Goal: Transaction & Acquisition: Purchase product/service

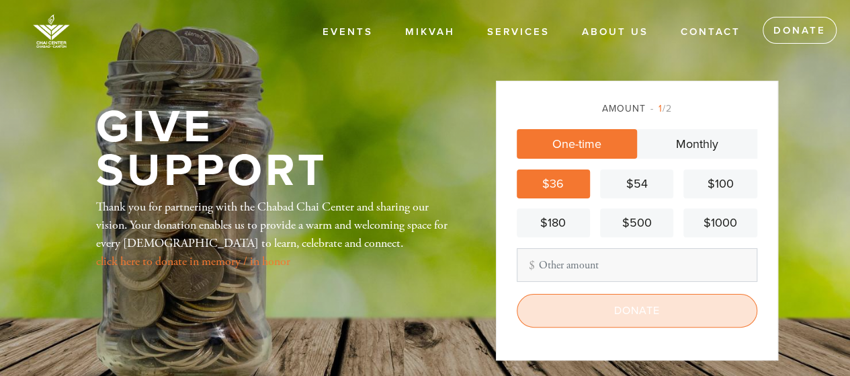
click at [649, 307] on input "Donate" at bounding box center [637, 311] width 241 height 34
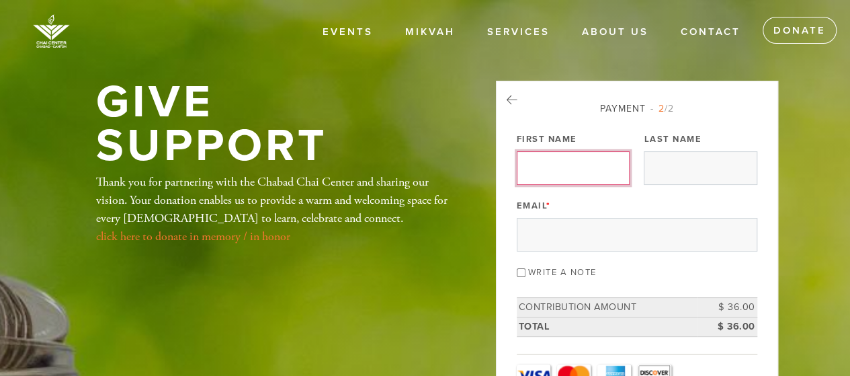
click at [590, 163] on input "First Name" at bounding box center [573, 168] width 113 height 34
click at [592, 167] on input "L" at bounding box center [573, 168] width 113 height 34
type input "[PERSON_NAME]"
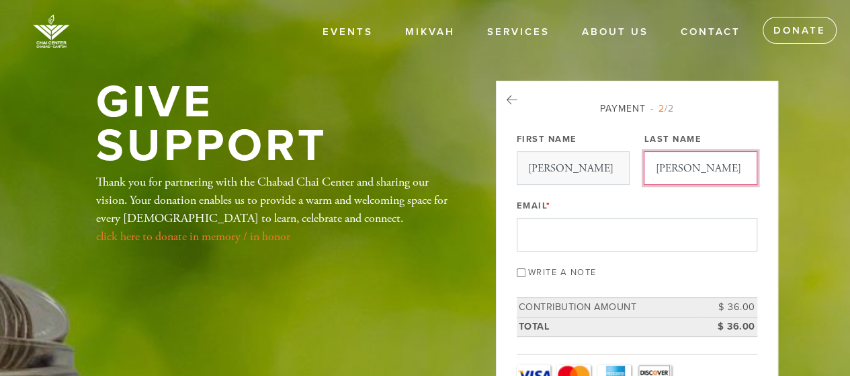
type input "[PERSON_NAME]"
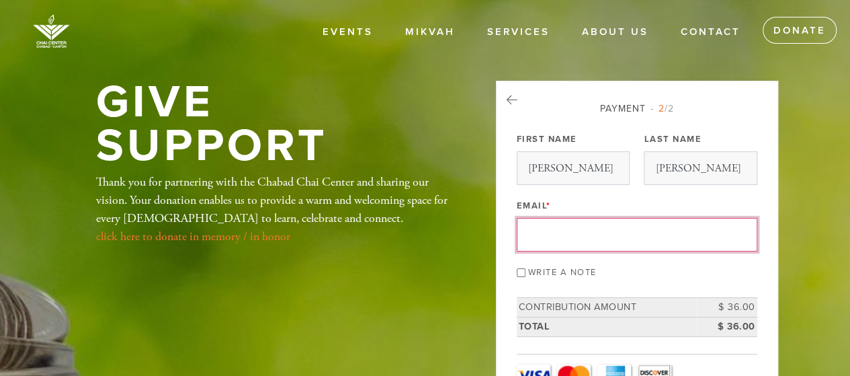
click at [607, 230] on input "Email *" at bounding box center [637, 235] width 241 height 34
type input "[EMAIL_ADDRESS][DOMAIN_NAME]"
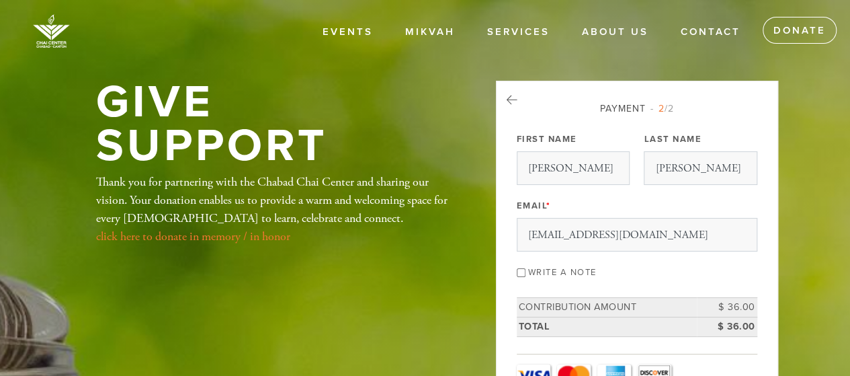
click at [522, 271] on input "Write a note" at bounding box center [521, 272] width 9 height 9
checkbox input "true"
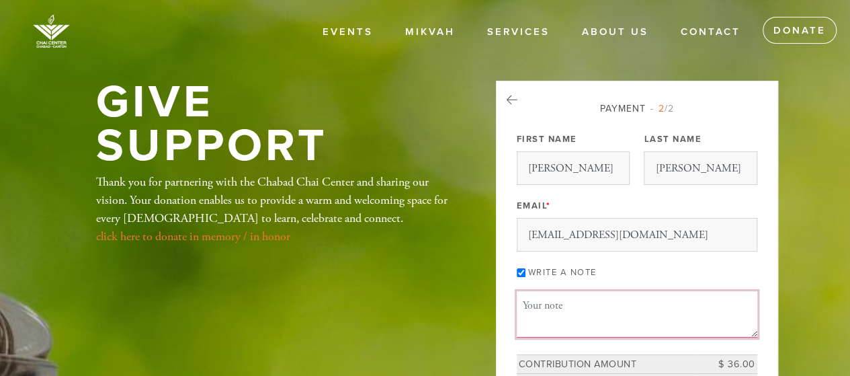
click at [565, 300] on textarea "Message or dedication" at bounding box center [637, 314] width 241 height 46
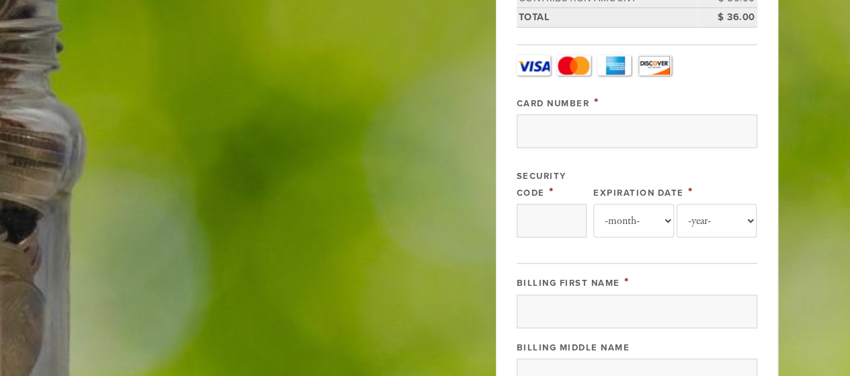
scroll to position [362, 0]
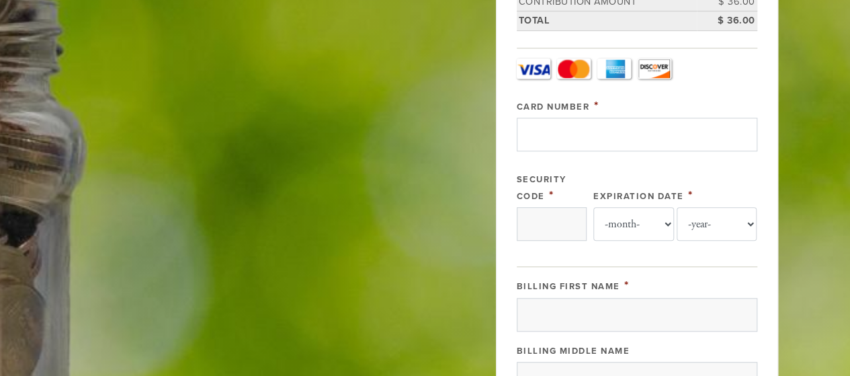
type textarea "Healthy & Happy New Year to you and your beautiful family!"
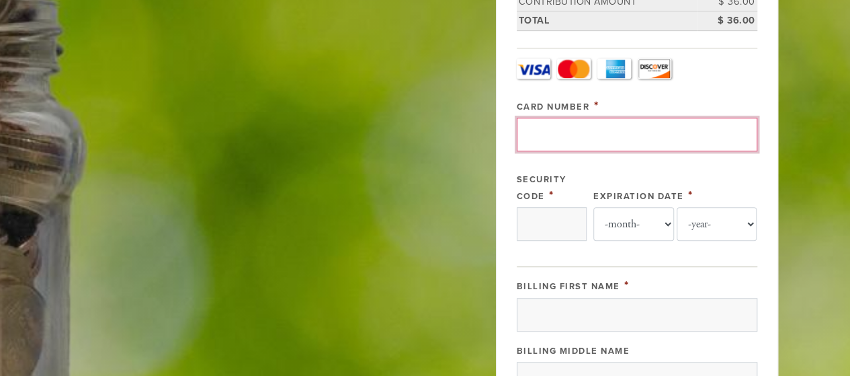
click at [686, 134] on input "Card Number" at bounding box center [637, 135] width 241 height 34
type input "[CREDIT_CARD_NUMBER]"
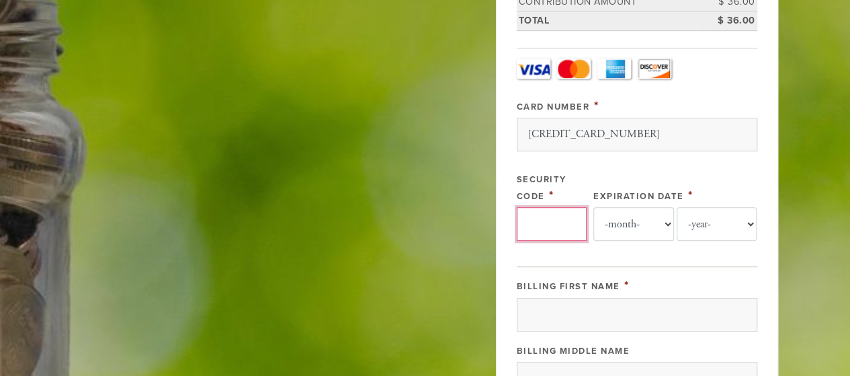
click at [554, 214] on input "Security Code" at bounding box center [552, 224] width 70 height 34
type input "255"
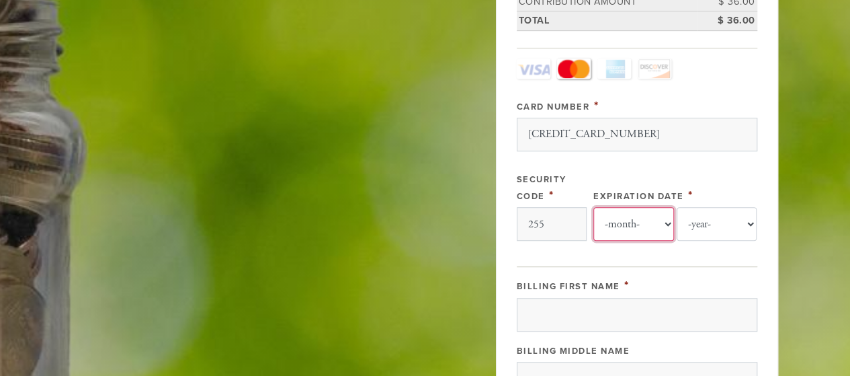
click at [635, 211] on select "-month- Jan Feb Mar Apr May Jun [DATE] Aug Sep Oct Nov Dec" at bounding box center [634, 224] width 81 height 34
select select "2"
click at [594, 207] on select "-month- Jan Feb Mar Apr May Jun [DATE] Aug Sep Oct Nov Dec" at bounding box center [634, 224] width 81 height 34
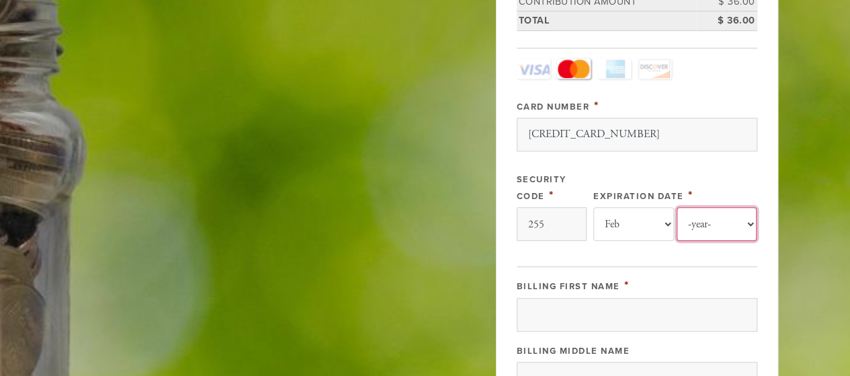
click at [720, 223] on select "-year- 2025 2026 2027 2028 2029 2030 2031 2032 2033 2034 2035" at bounding box center [717, 224] width 81 height 34
select select "2028"
click at [677, 207] on select "-year- 2025 2026 2027 2028 2029 2030 2031 2032 2033 2034 2035" at bounding box center [717, 224] width 81 height 34
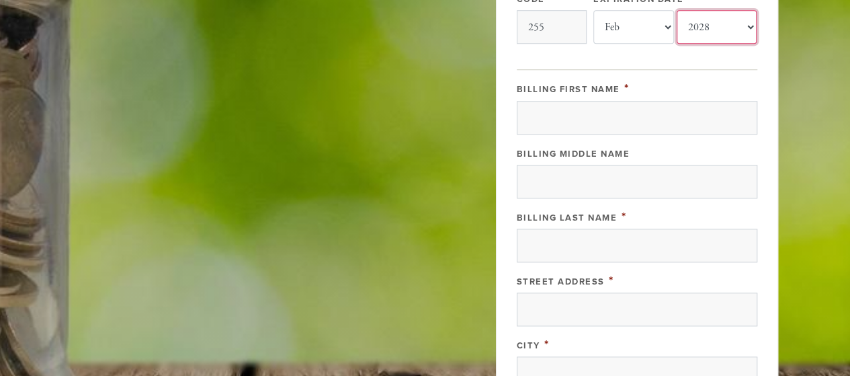
scroll to position [579, 0]
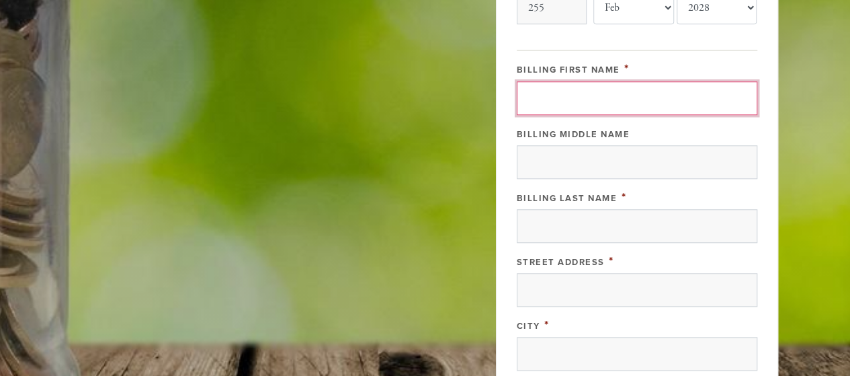
click at [707, 103] on input "Billing First Name" at bounding box center [637, 98] width 241 height 34
type input "[PERSON_NAME]"
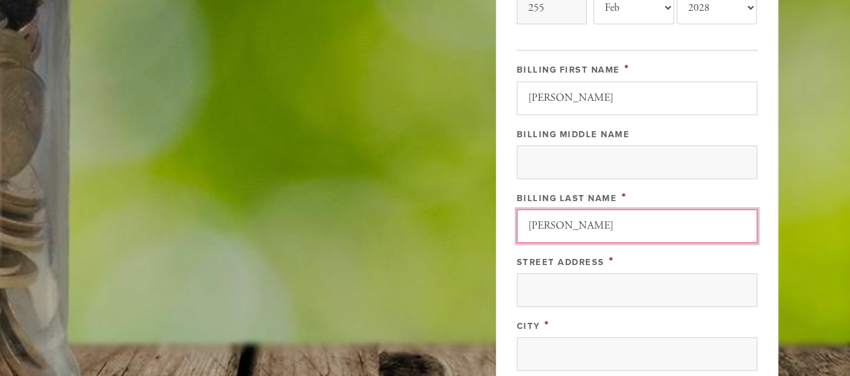
type input "[PERSON_NAME]"
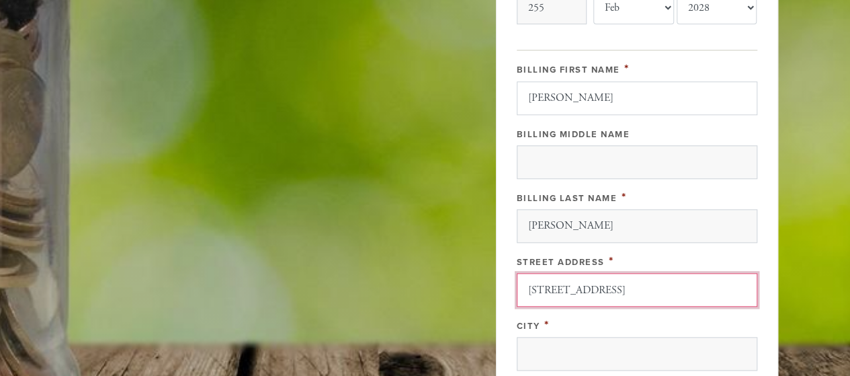
type input "[STREET_ADDRESS]"
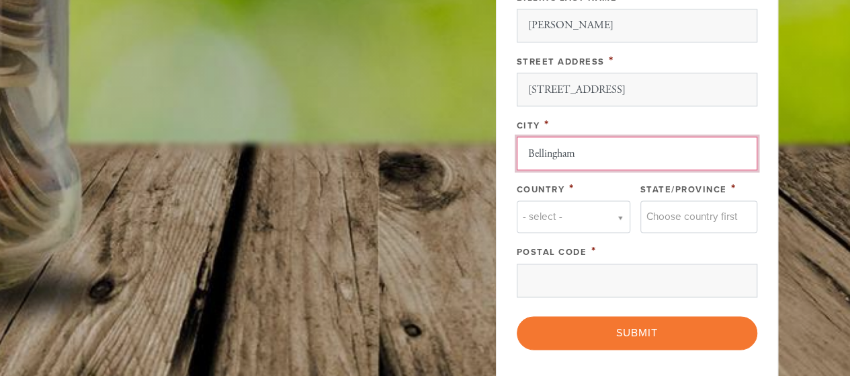
scroll to position [831, 0]
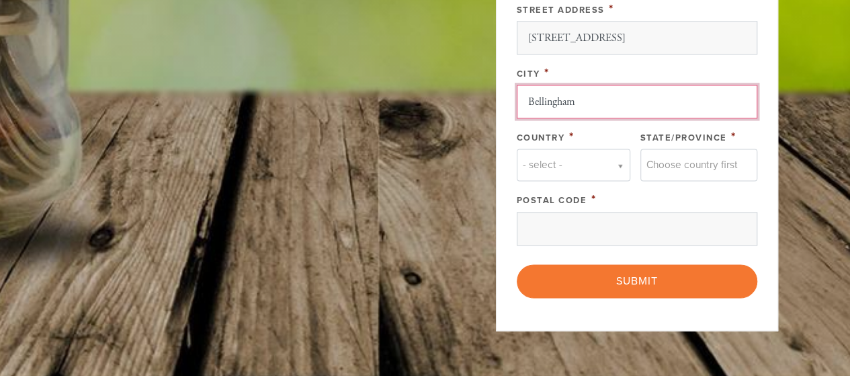
type input "Bellingham"
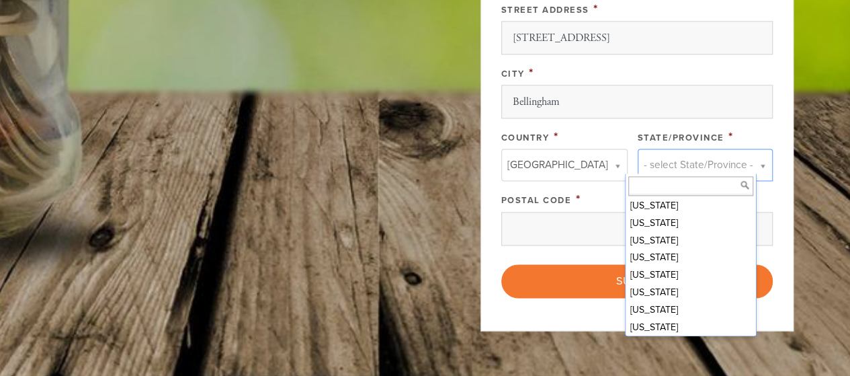
scroll to position [401, 0]
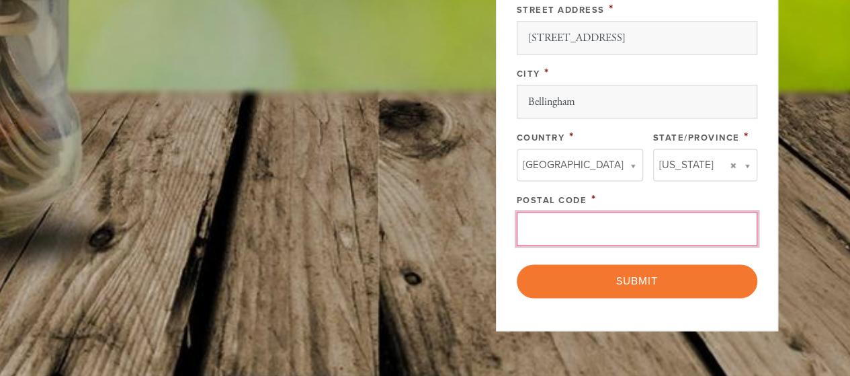
drag, startPoint x: 720, startPoint y: 255, endPoint x: 732, endPoint y: 218, distance: 39.5
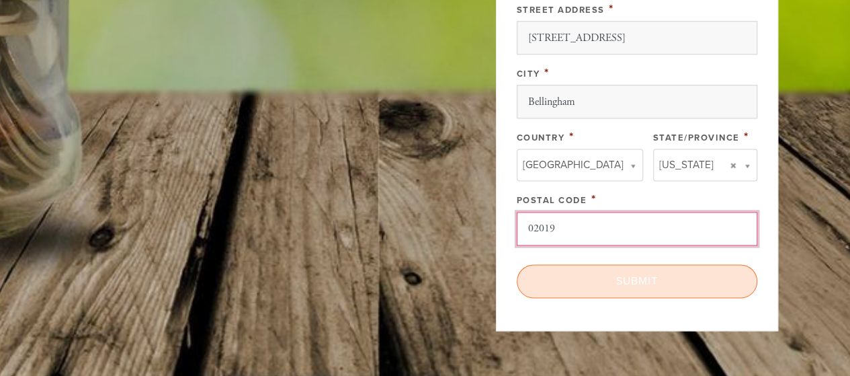
type input "02019"
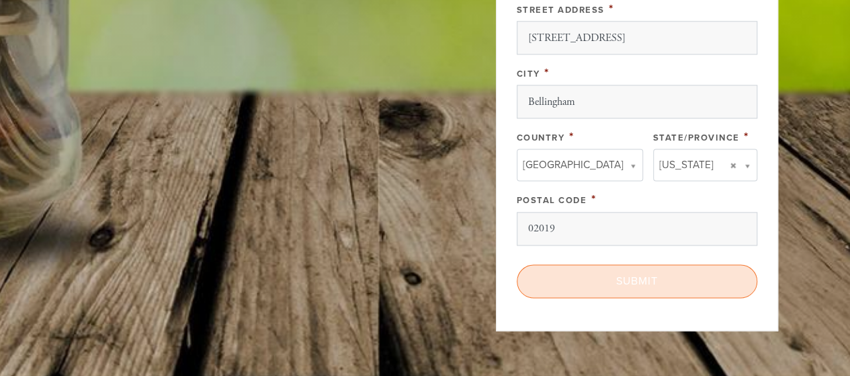
click at [713, 272] on input "Submit" at bounding box center [637, 281] width 241 height 34
